Goal: Transaction & Acquisition: Obtain resource

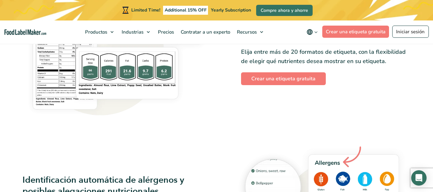
scroll to position [565, 0]
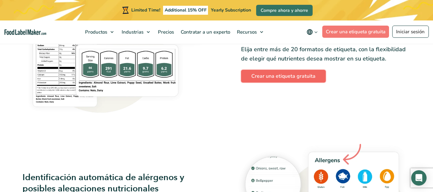
click at [271, 76] on link "Crear una etiqueta gratuita" at bounding box center [283, 76] width 85 height 13
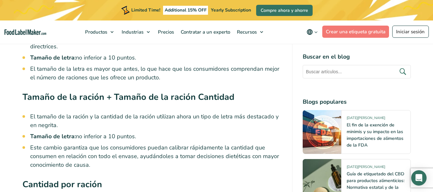
scroll to position [1763, 0]
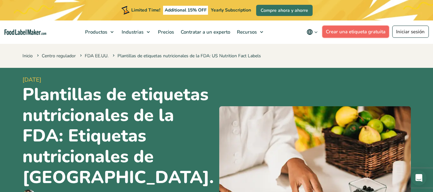
click at [347, 28] on link "Crear una etiqueta gratuita" at bounding box center [355, 32] width 67 height 12
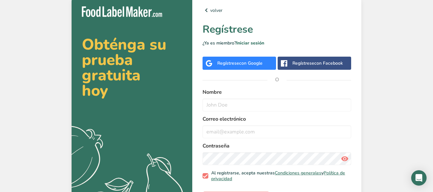
scroll to position [33, 0]
